Goal: Communication & Community: Answer question/provide support

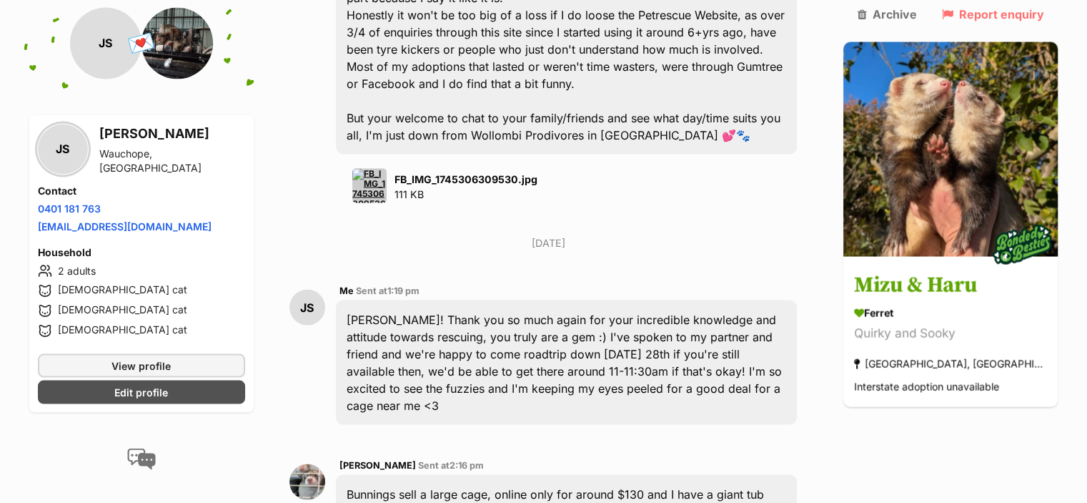
scroll to position [2736, 0]
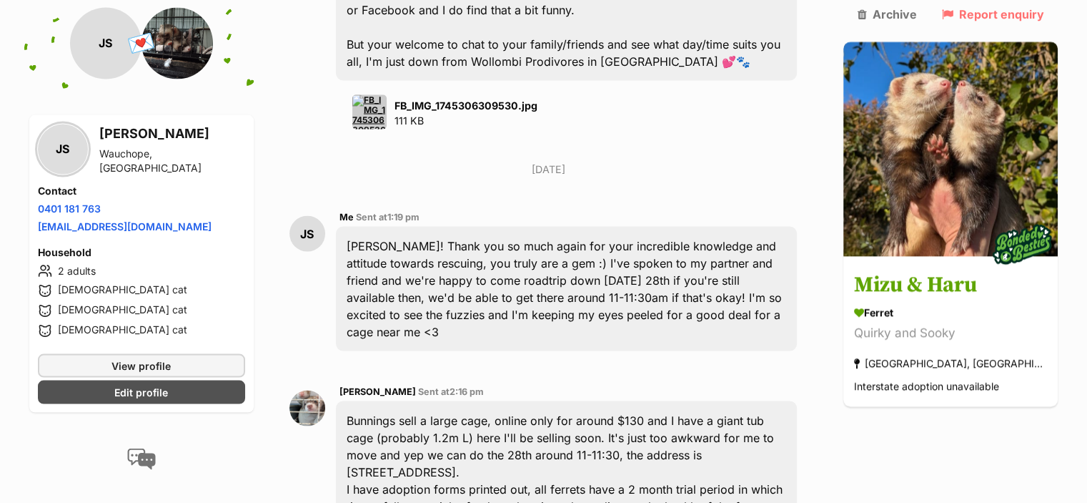
scroll to position [2807, 0]
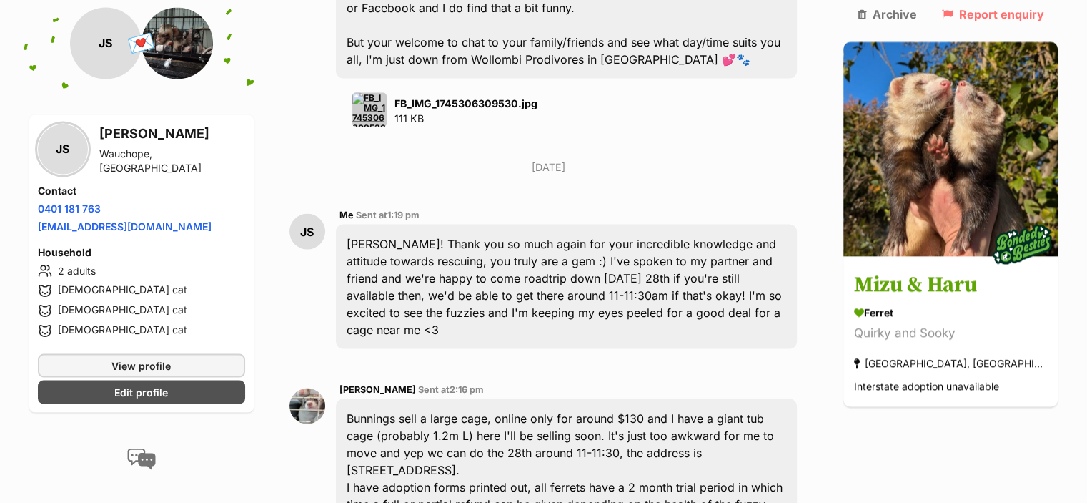
type textarea "Thanks so much, [PERSON_NAME]! I'll place an order right now :) Hopefully it ar…"
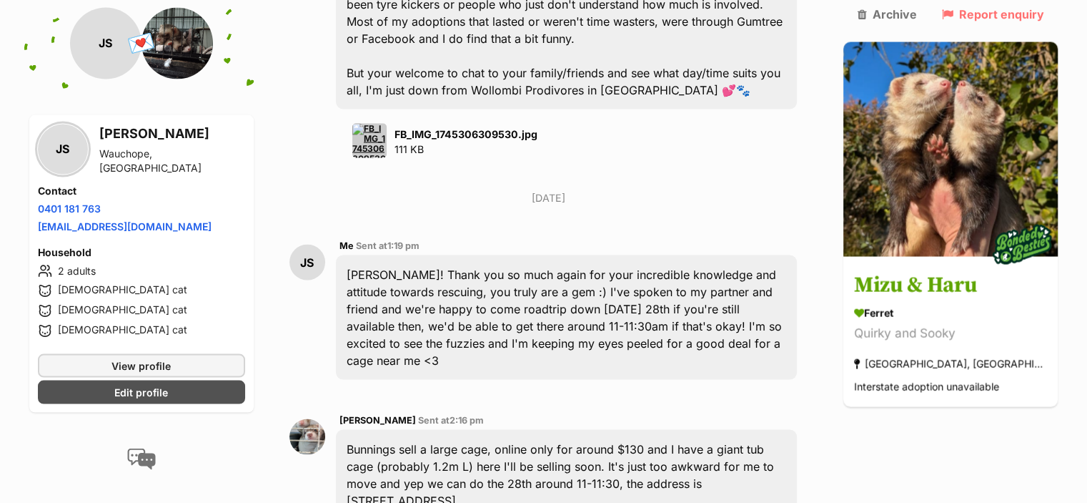
scroll to position [2776, 0]
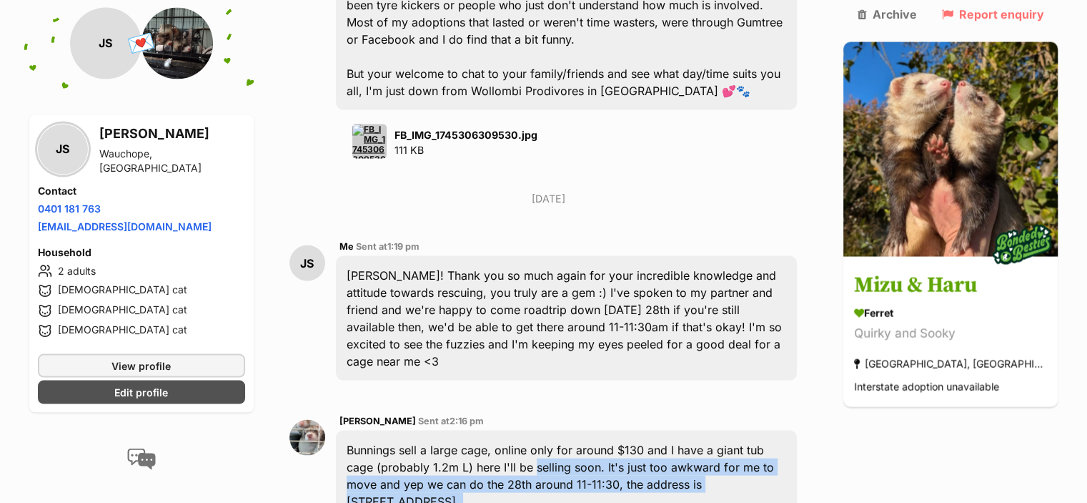
drag, startPoint x: 506, startPoint y: 214, endPoint x: 527, endPoint y: 279, distance: 68.3
click at [527, 430] on div "Bunnings sell a large cage, online only for around $130 and I have a giant tub …" at bounding box center [567, 509] width 462 height 159
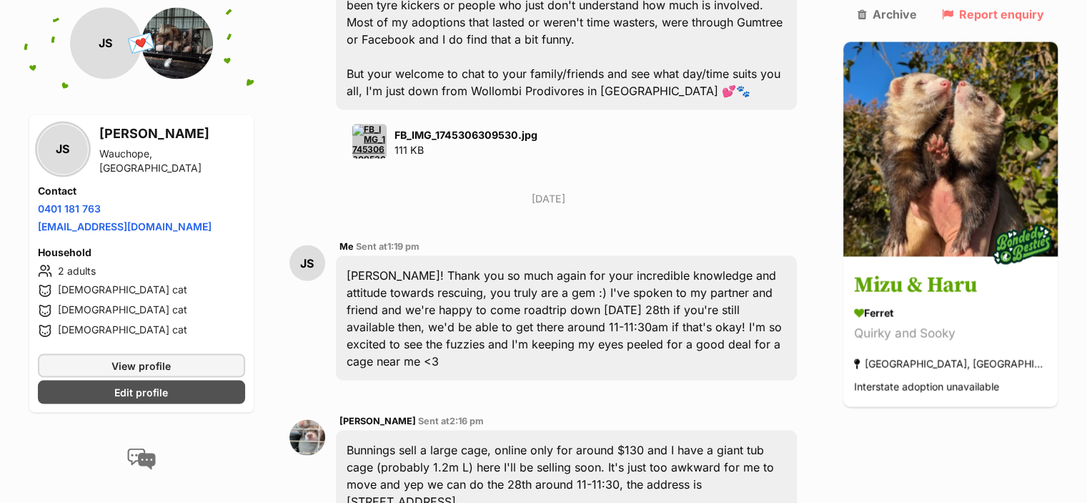
click at [565, 430] on div "Bunnings sell a large cage, online only for around $130 and I have a giant tub …" at bounding box center [567, 509] width 462 height 159
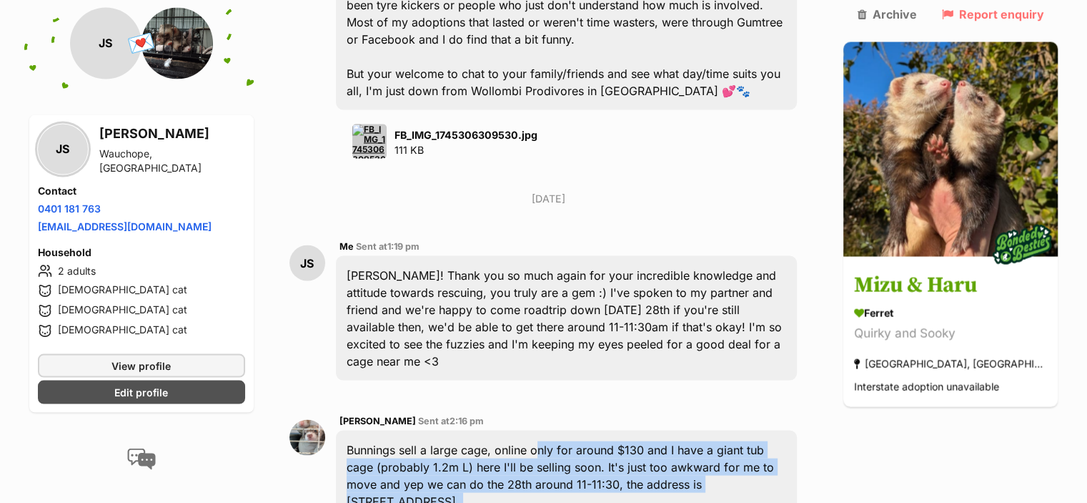
drag, startPoint x: 579, startPoint y: 289, endPoint x: 535, endPoint y: 199, distance: 100.4
click at [535, 430] on div "Bunnings sell a large cage, online only for around $130 and I have a giant tub …" at bounding box center [567, 509] width 462 height 159
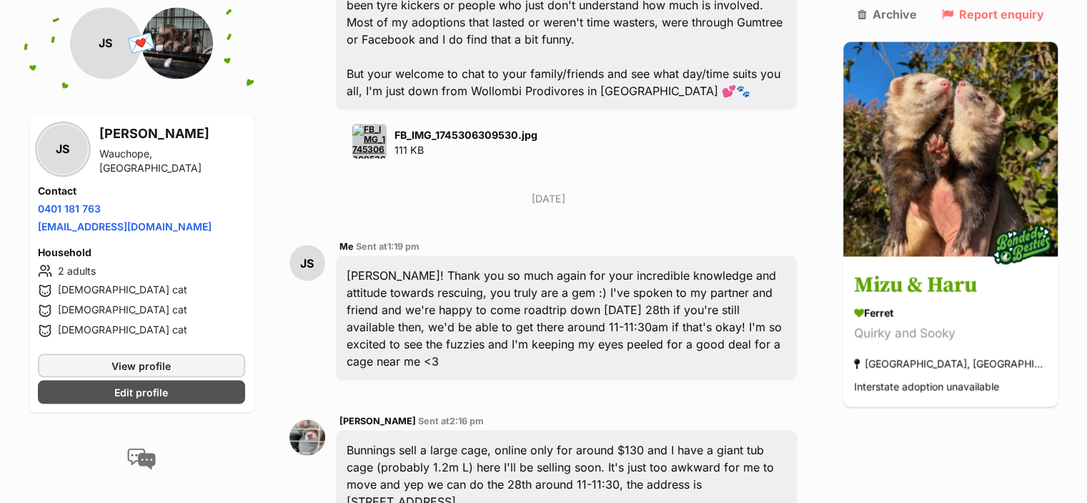
click at [530, 430] on div "Bunnings sell a large cage, online only for around $130 and I have a giant tub …" at bounding box center [567, 509] width 462 height 159
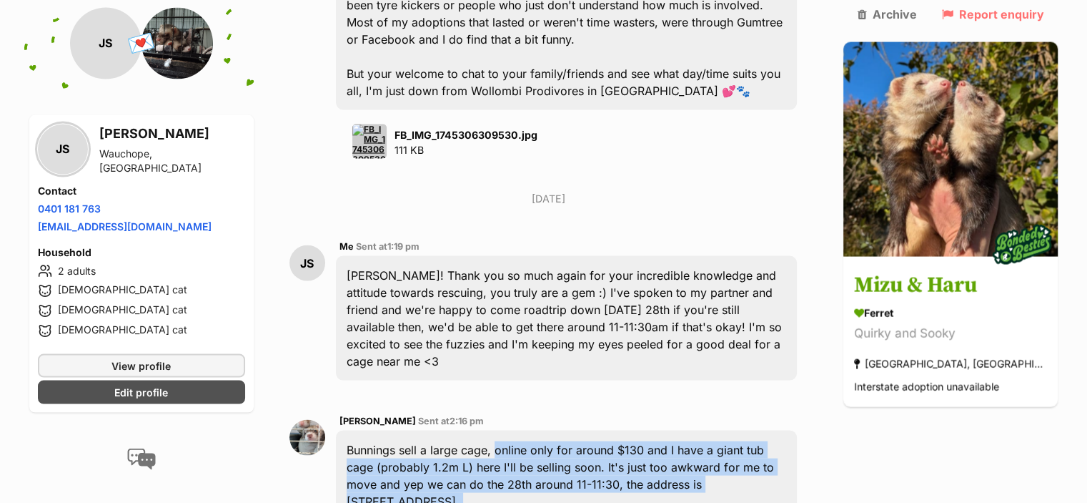
drag, startPoint x: 495, startPoint y: 199, endPoint x: 589, endPoint y: 290, distance: 131.4
click at [589, 430] on div "Bunnings sell a large cage, online only for around $130 and I have a giant tub …" at bounding box center [567, 509] width 462 height 159
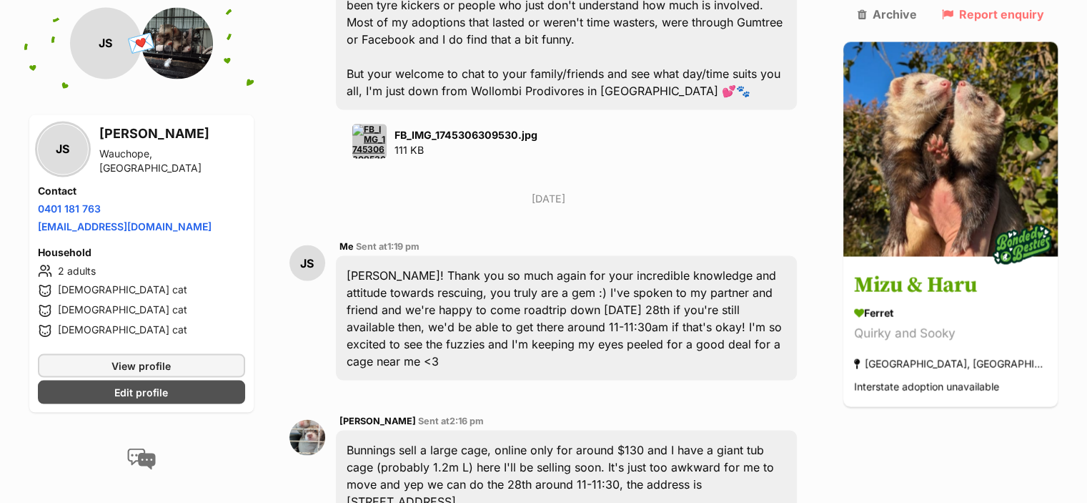
click at [625, 430] on div "Bunnings sell a large cage, online only for around $130 and I have a giant tub …" at bounding box center [567, 509] width 462 height 159
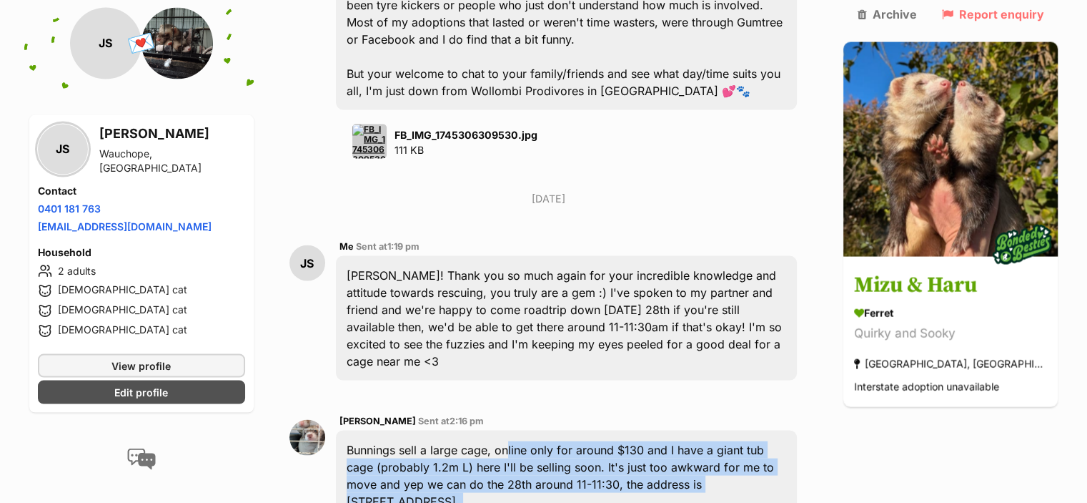
drag, startPoint x: 623, startPoint y: 290, endPoint x: 526, endPoint y: 195, distance: 135.5
click at [526, 430] on div "Bunnings sell a large cage, online only for around $130 and I have a giant tub …" at bounding box center [567, 509] width 462 height 159
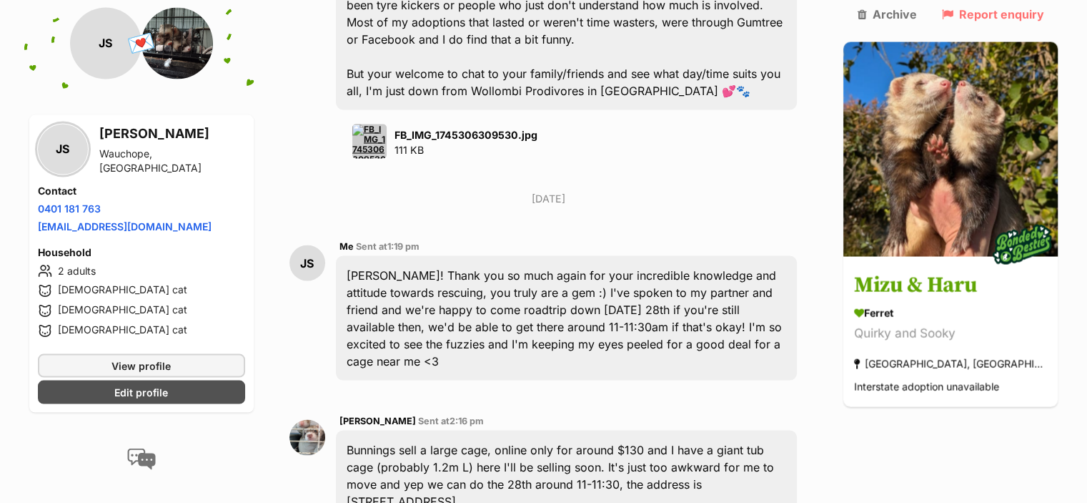
click at [495, 430] on div "Bunnings sell a large cage, online only for around $130 and I have a giant tub …" at bounding box center [567, 509] width 462 height 159
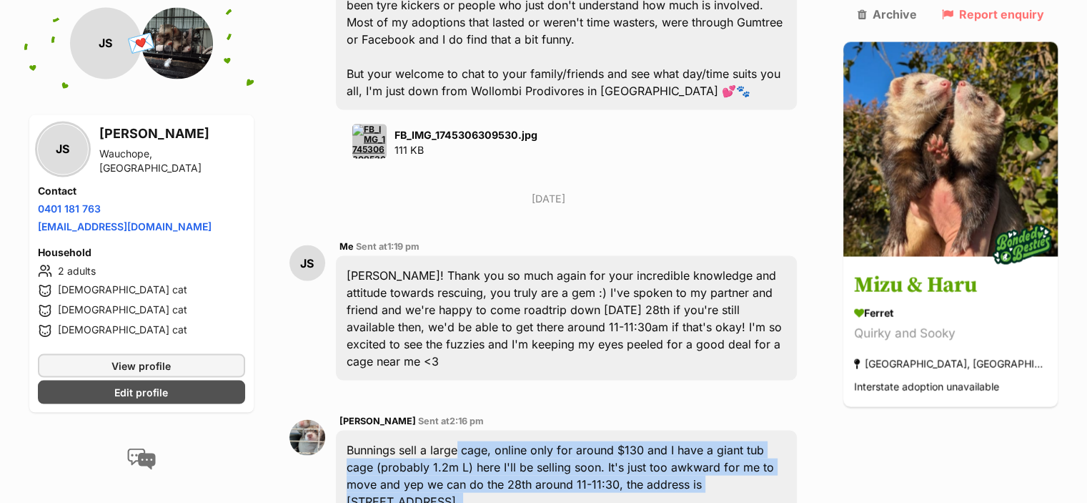
drag, startPoint x: 453, startPoint y: 202, endPoint x: 655, endPoint y: 271, distance: 213.0
click at [655, 430] on div "Bunnings sell a large cage, online only for around $130 and I have a giant tub …" at bounding box center [567, 509] width 462 height 159
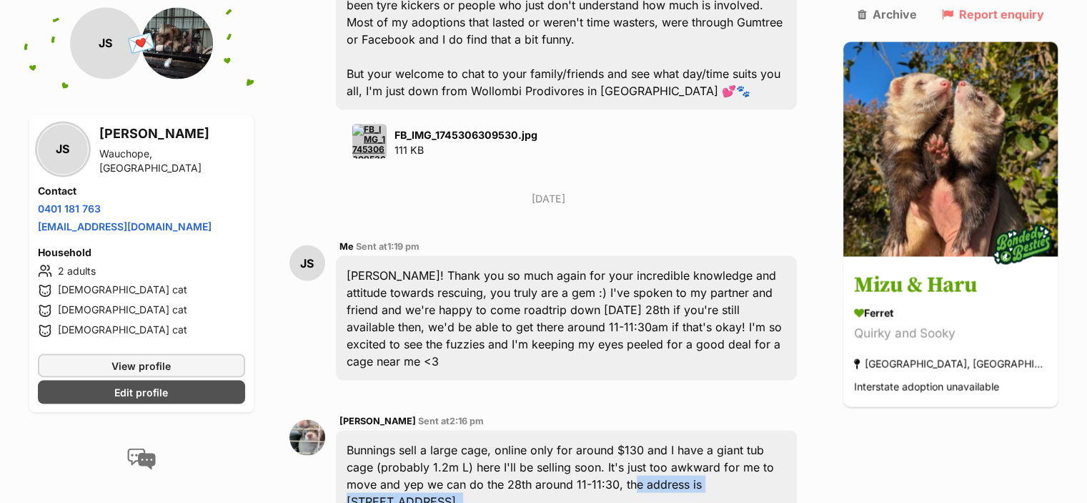
drag, startPoint x: 716, startPoint y: 267, endPoint x: 576, endPoint y: 243, distance: 142.1
click at [576, 430] on div "Bunnings sell a large cage, online only for around $130 and I have a giant tub …" at bounding box center [567, 509] width 462 height 159
click at [555, 430] on div "Bunnings sell a large cage, online only for around $130 and I have a giant tub …" at bounding box center [567, 509] width 462 height 159
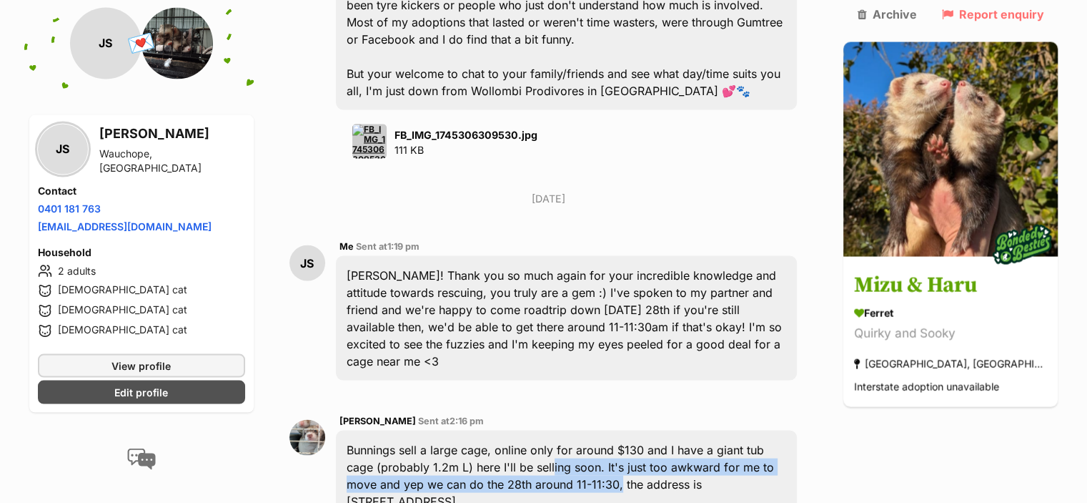
drag, startPoint x: 535, startPoint y: 225, endPoint x: 565, endPoint y: 245, distance: 36.7
click at [565, 430] on div "Bunnings sell a large cage, online only for around $130 and I have a giant tub …" at bounding box center [567, 509] width 462 height 159
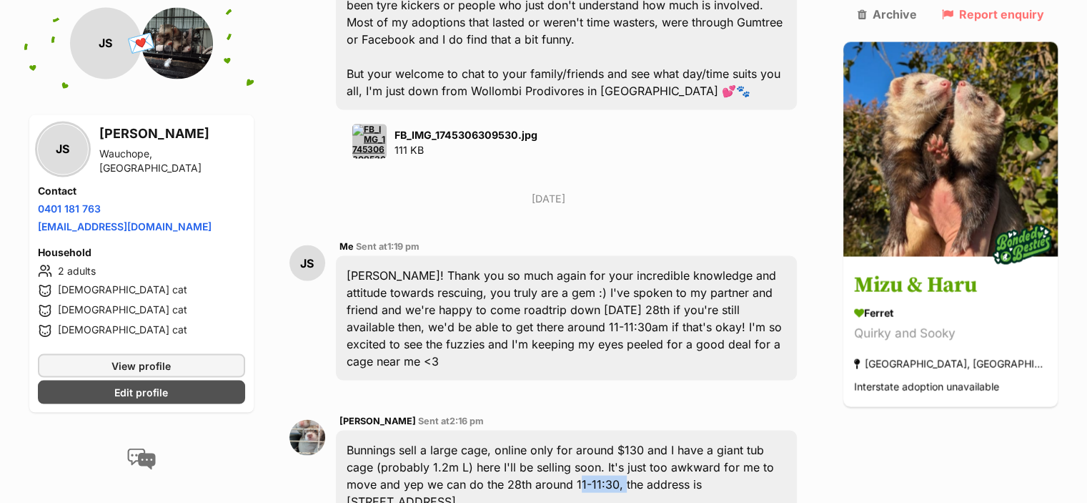
drag, startPoint x: 569, startPoint y: 239, endPoint x: 523, endPoint y: 241, distance: 45.8
click at [523, 430] on div "Bunnings sell a large cage, online only for around $130 and I have a giant tub …" at bounding box center [567, 509] width 462 height 159
click at [573, 430] on div "Bunnings sell a large cage, online only for around $130 and I have a giant tub …" at bounding box center [567, 509] width 462 height 159
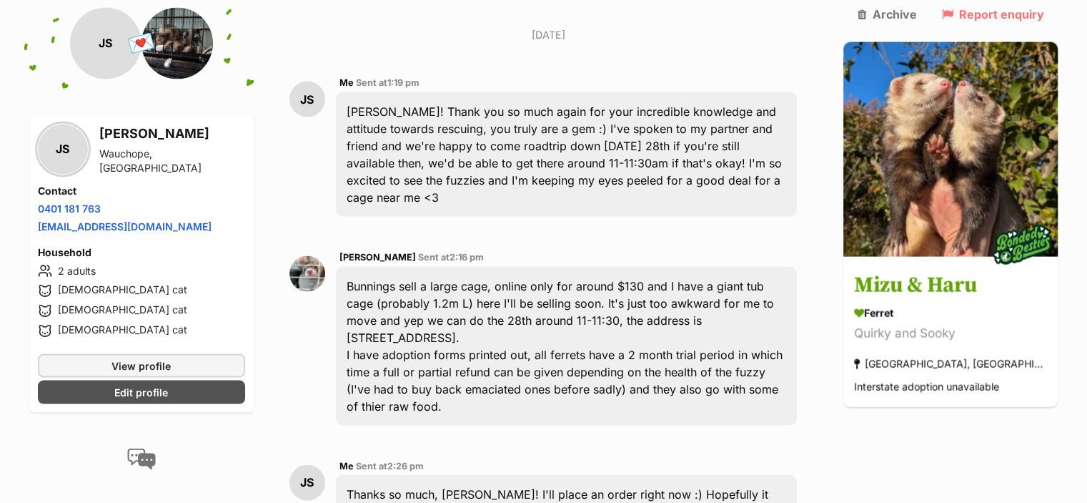
scroll to position [2919, 0]
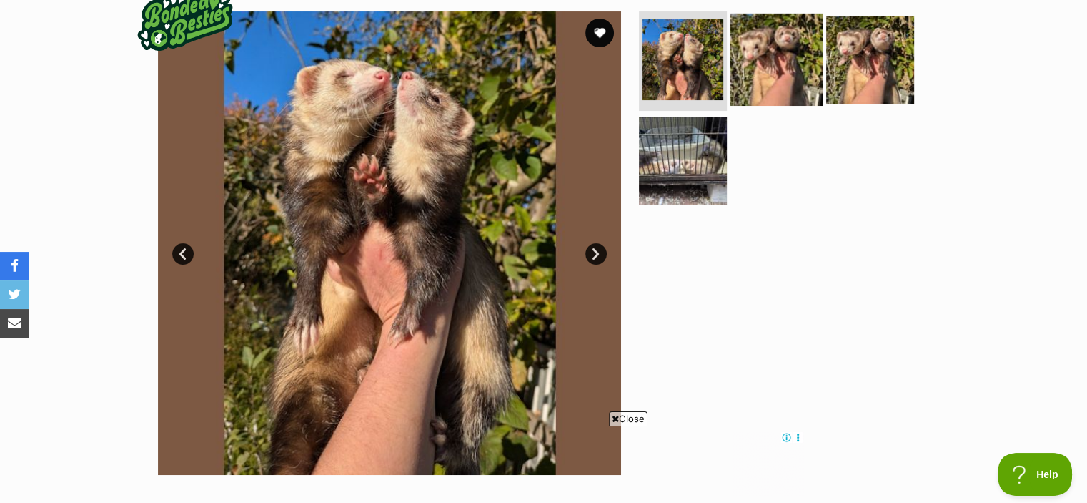
click at [809, 39] on img at bounding box center [777, 59] width 92 height 92
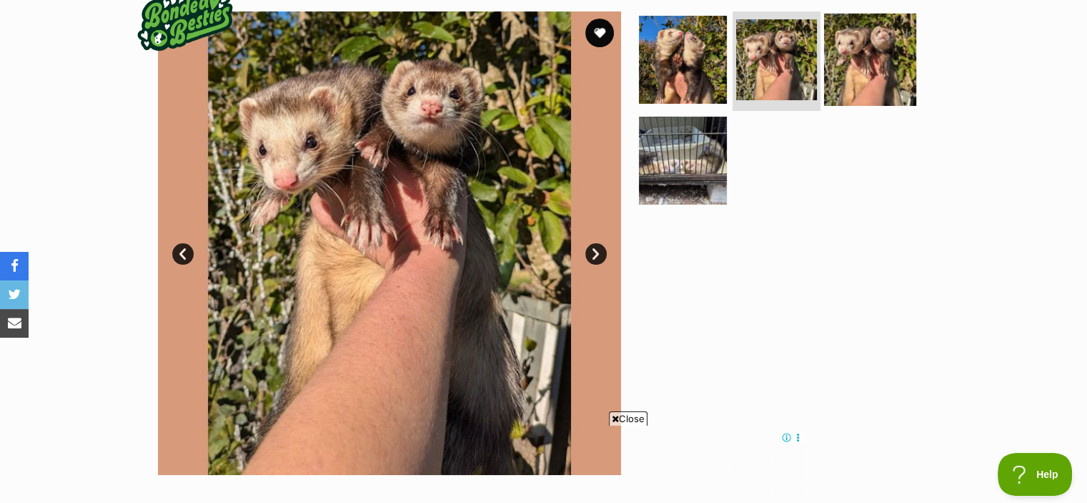
click at [858, 59] on img at bounding box center [870, 59] width 92 height 92
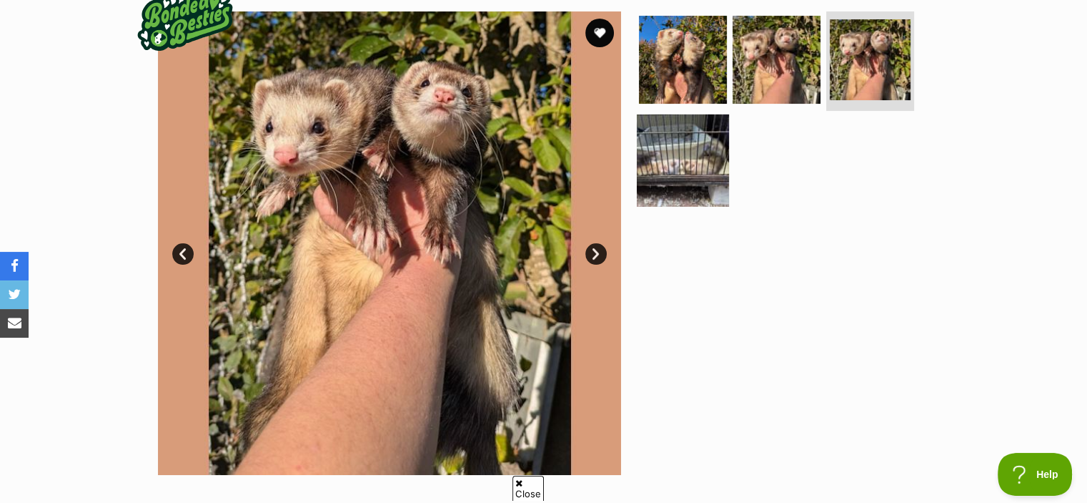
click at [702, 154] on img at bounding box center [683, 160] width 92 height 92
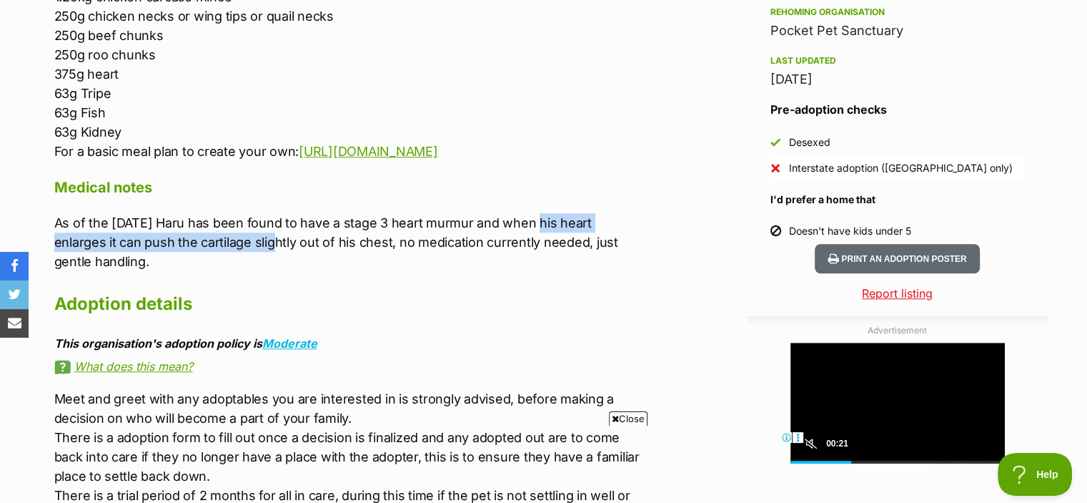
drag, startPoint x: 530, startPoint y: 244, endPoint x: 253, endPoint y: 269, distance: 277.8
click at [253, 269] on p "As of the 27/12/2024 Haru has been found to have a stage 3 heart murmur and whe…" at bounding box center [349, 242] width 591 height 58
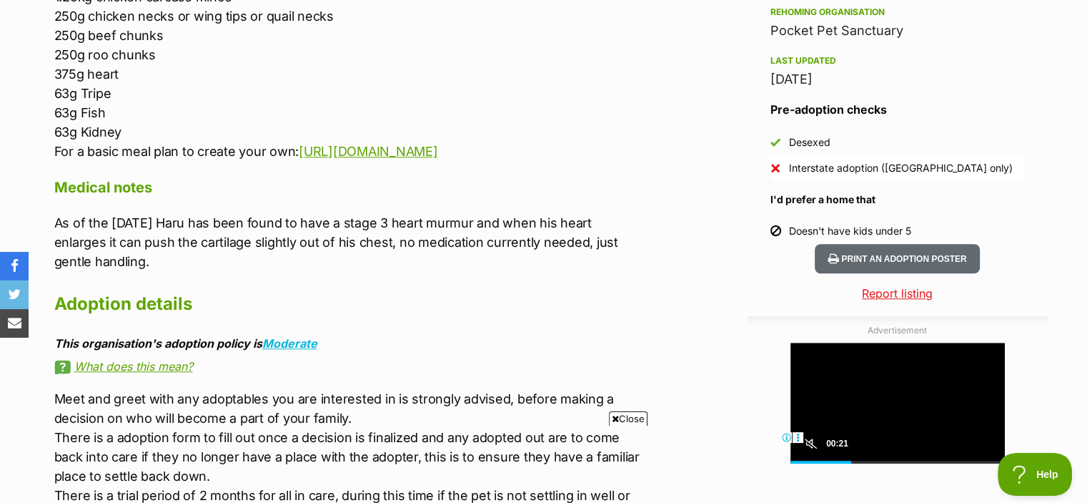
click at [297, 264] on p "As of the 27/12/2024 Haru has been found to have a stage 3 heart murmur and whe…" at bounding box center [349, 242] width 591 height 58
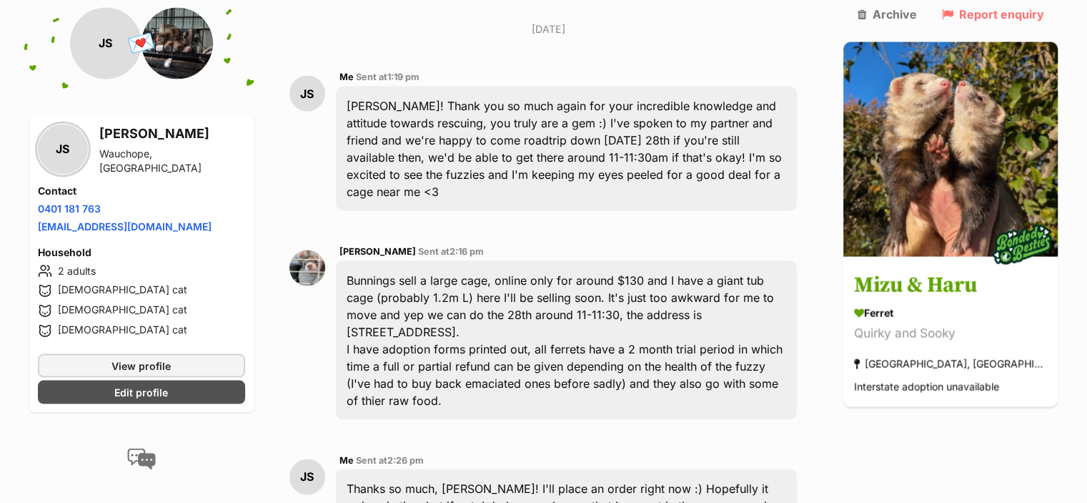
scroll to position [3230, 0]
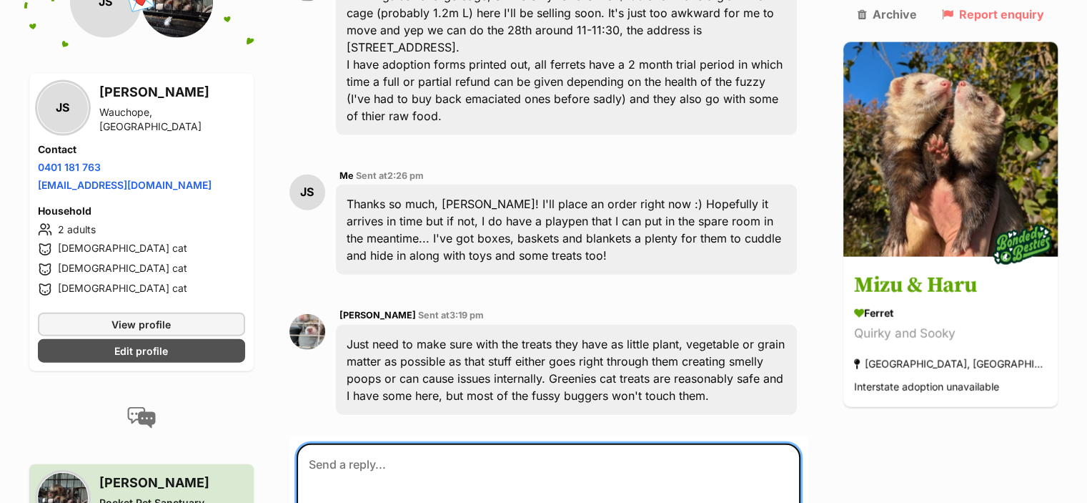
click at [434, 443] on textarea at bounding box center [549, 486] width 505 height 86
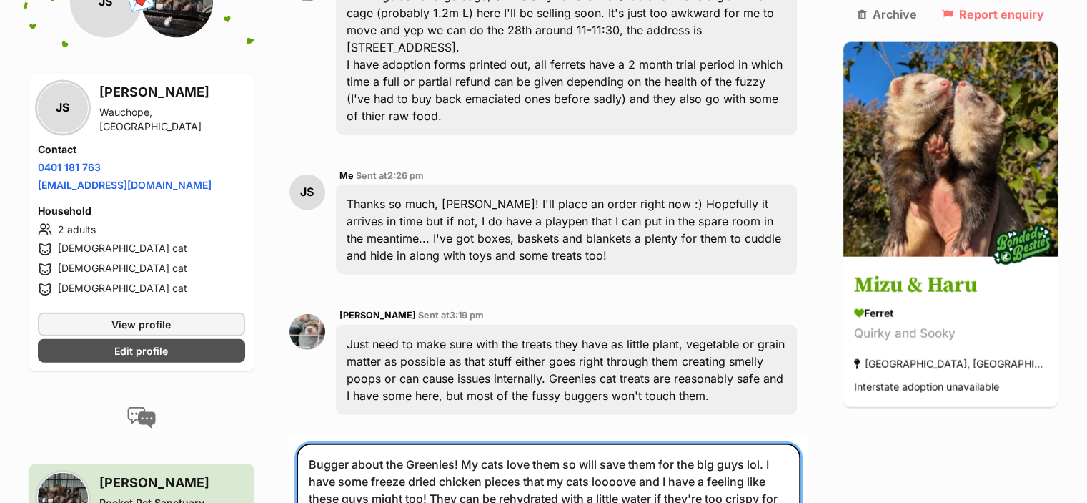
type textarea "Bugger about the Greenies! My cats love them so will save them for the big guys…"
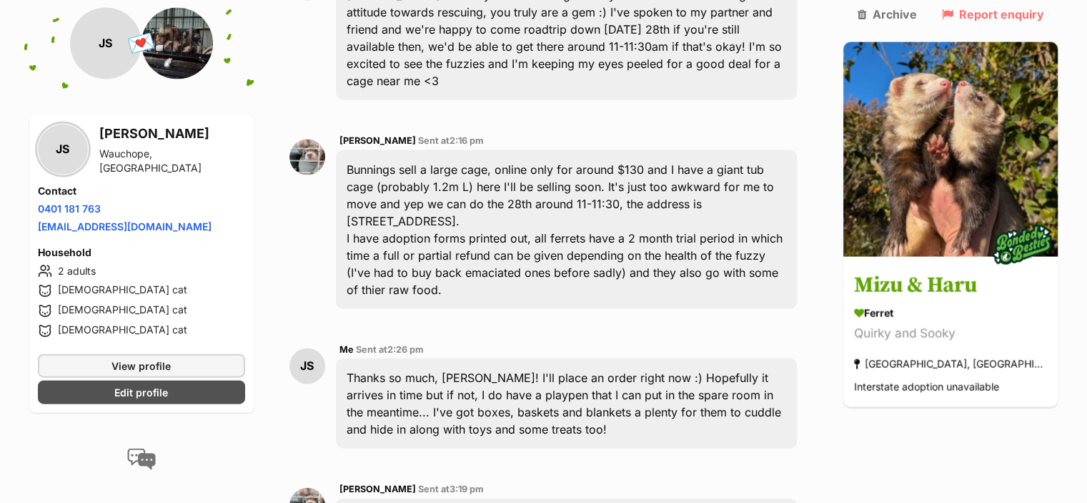
scroll to position [2944, 0]
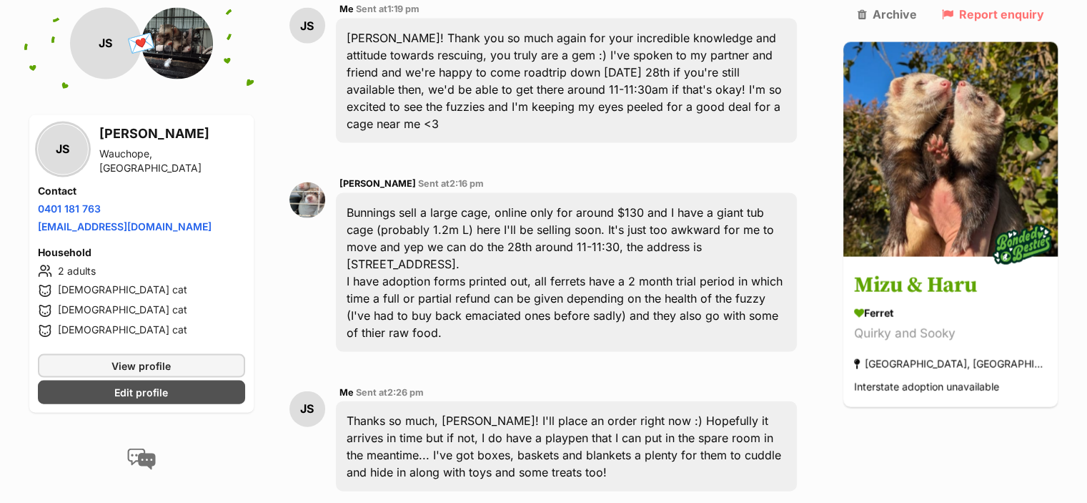
scroll to position [3015, 0]
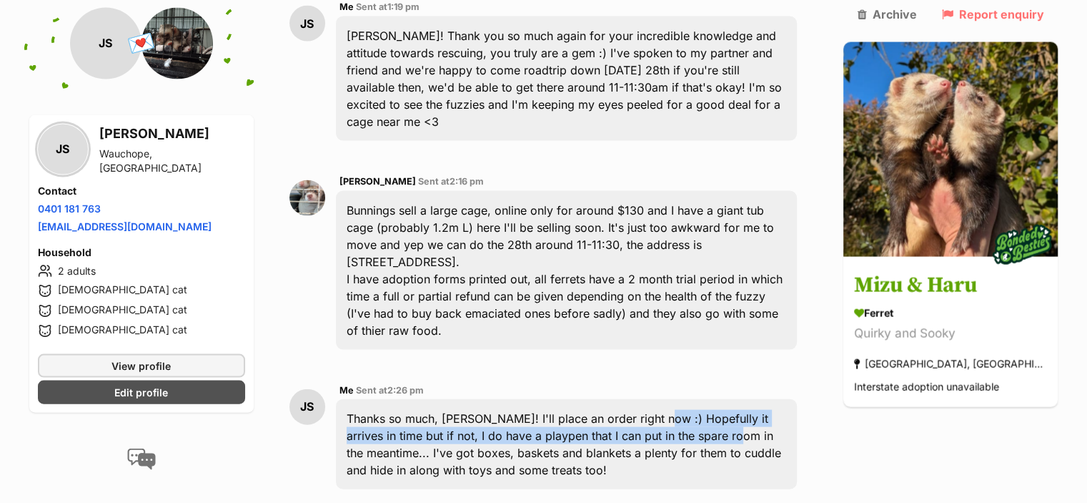
drag, startPoint x: 663, startPoint y: 137, endPoint x: 689, endPoint y: 149, distance: 28.2
click at [689, 399] on div "Thanks so much, [PERSON_NAME]! I'll place an order right now :) Hopefully it ar…" at bounding box center [567, 444] width 462 height 90
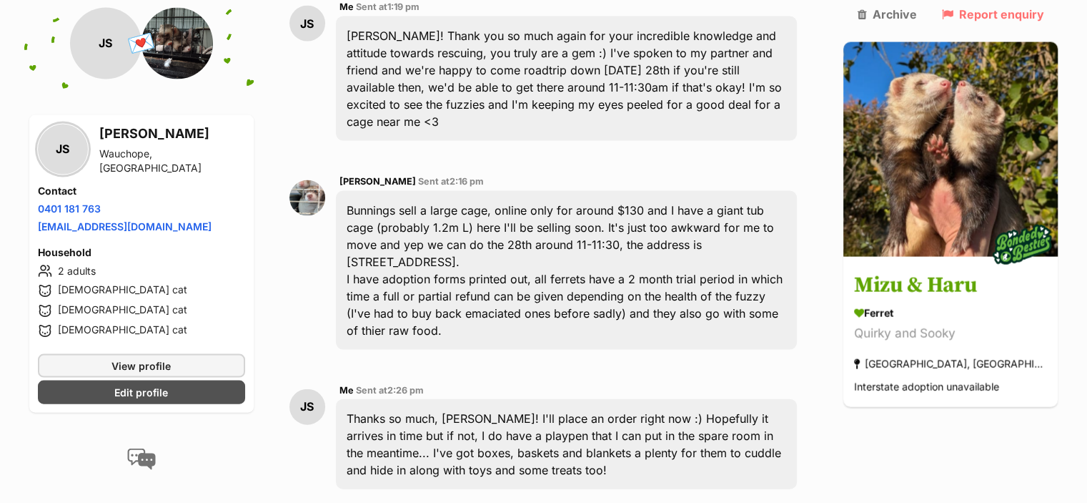
drag, startPoint x: 543, startPoint y: 288, endPoint x: 578, endPoint y: 313, distance: 43.0
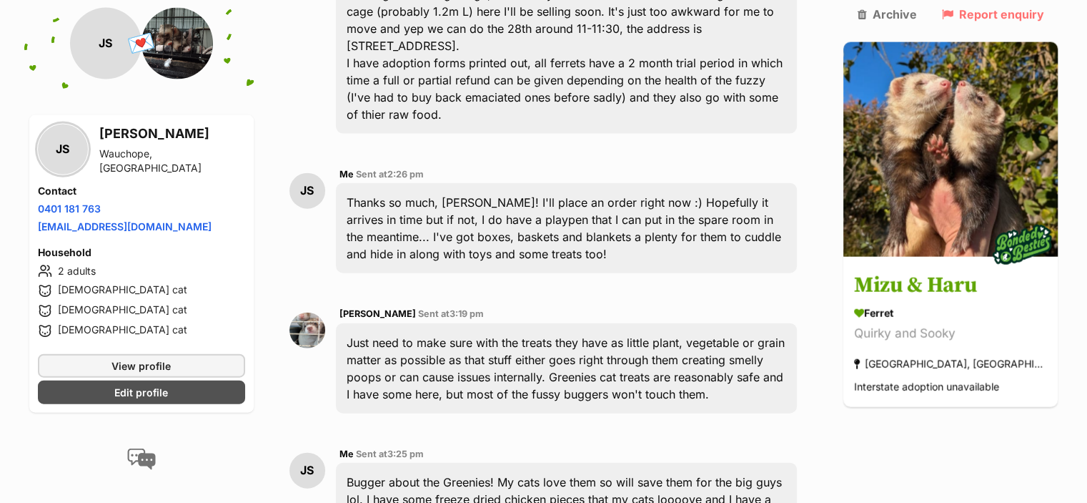
scroll to position [3230, 0]
